Goal: Find specific page/section: Find specific page/section

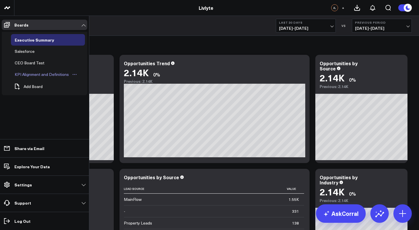
click at [24, 75] on div "KPI Alignment and Definitions" at bounding box center [41, 74] width 57 height 7
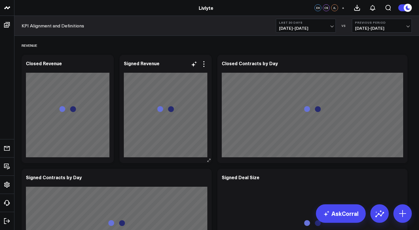
scroll to position [1, 0]
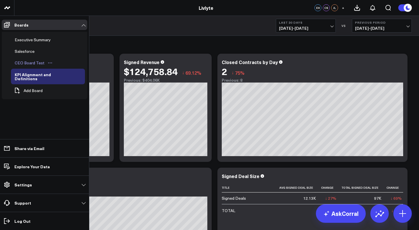
click at [23, 62] on div "CEO Board Test" at bounding box center [29, 62] width 33 height 7
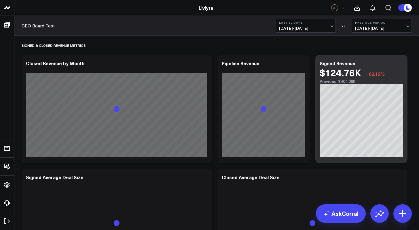
click at [307, 30] on span "[DATE] - [DATE]" at bounding box center [306, 28] width 54 height 5
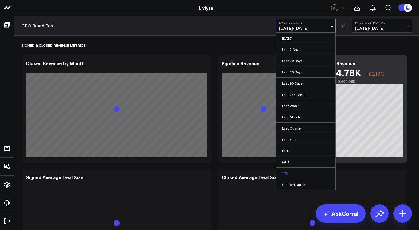
click at [297, 171] on link "YTD" at bounding box center [305, 172] width 59 height 11
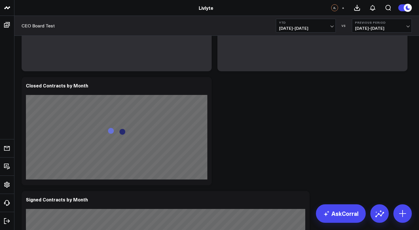
scroll to position [328, 0]
